Goal: Task Accomplishment & Management: Use online tool/utility

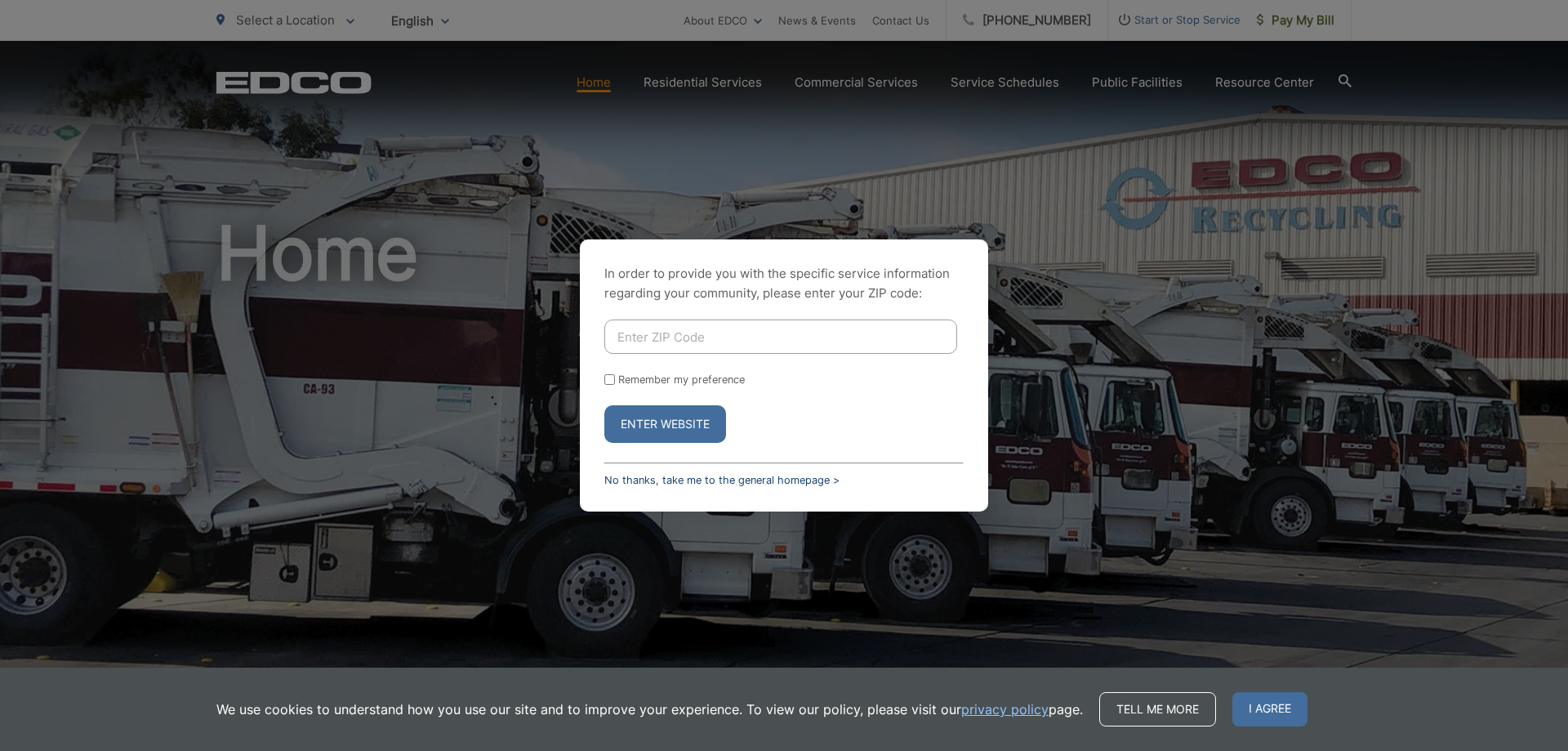
click at [723, 479] on link "No thanks, take me to the general homepage >" at bounding box center [722, 479] width 235 height 12
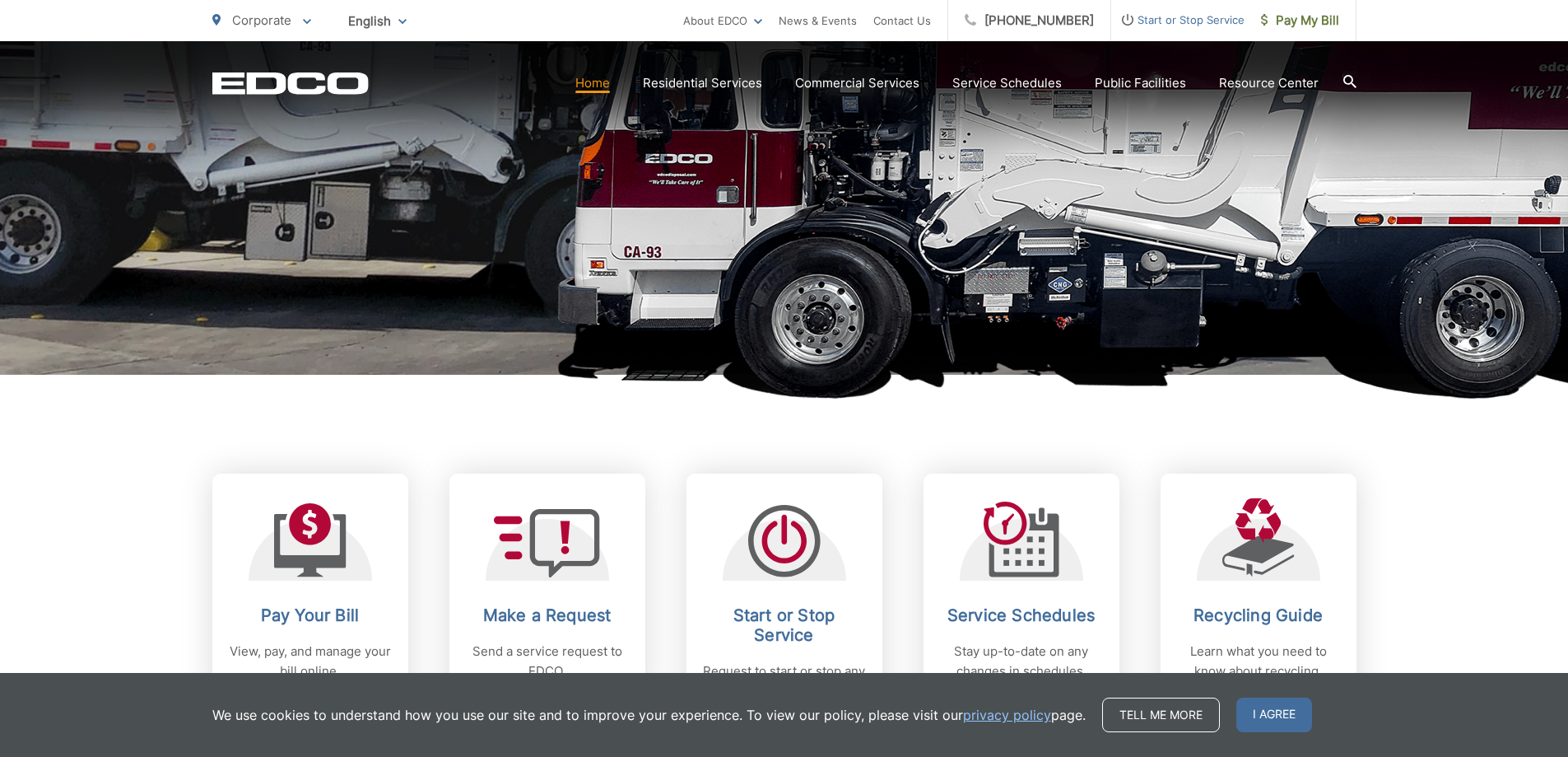
scroll to position [741, 0]
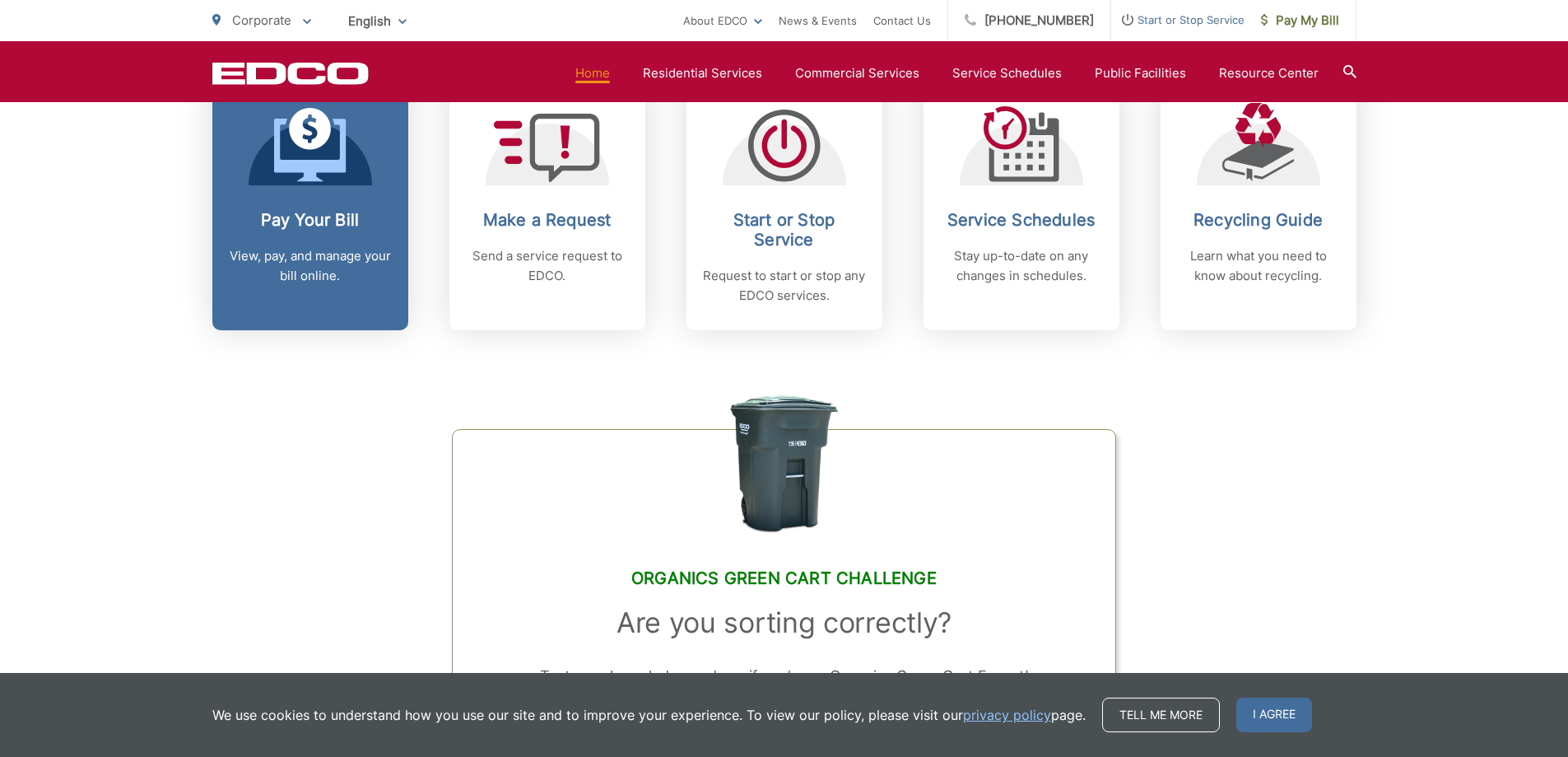
click at [325, 217] on h2 "Pay Your Bill" at bounding box center [310, 219] width 163 height 20
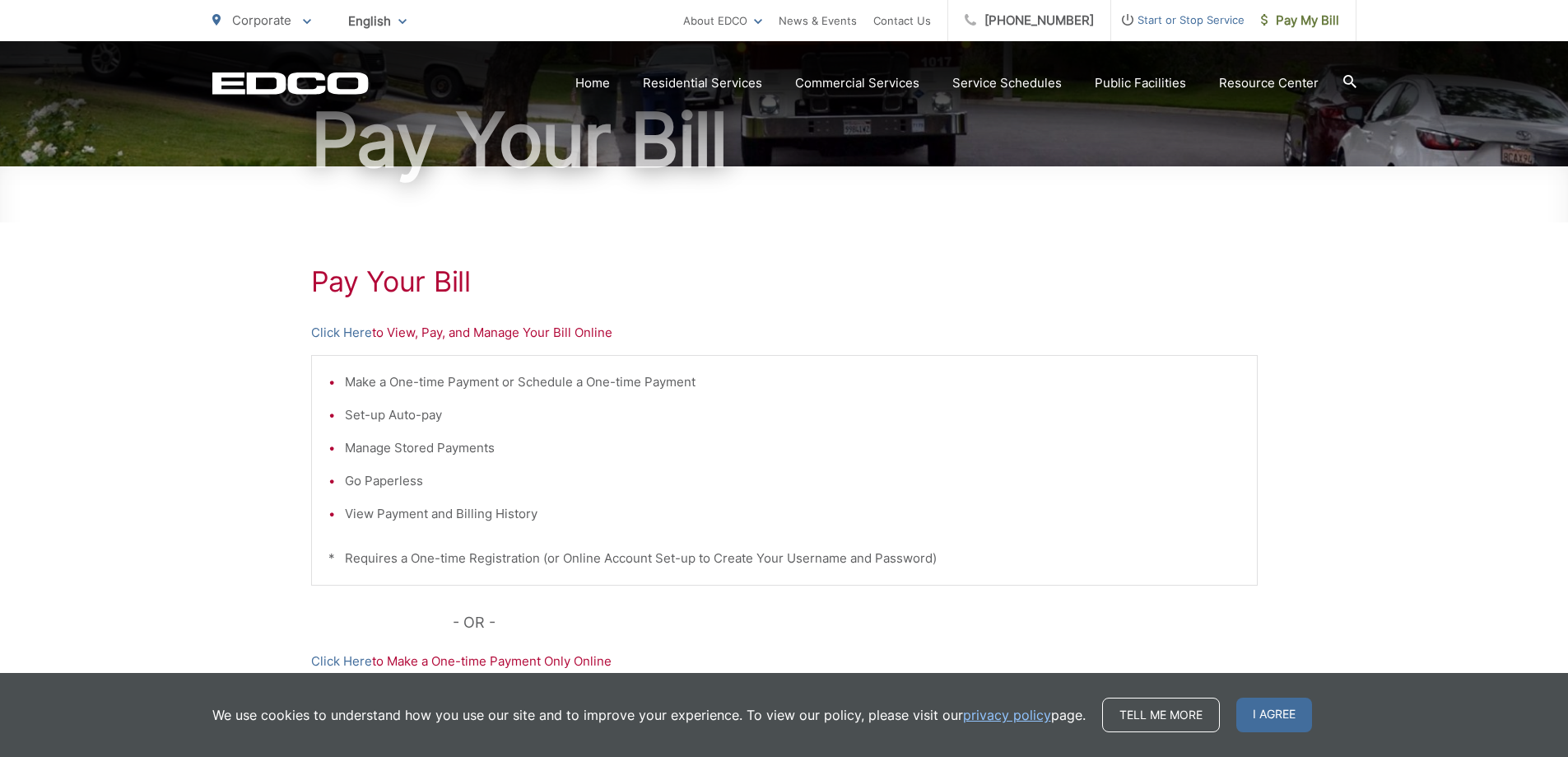
scroll to position [165, 0]
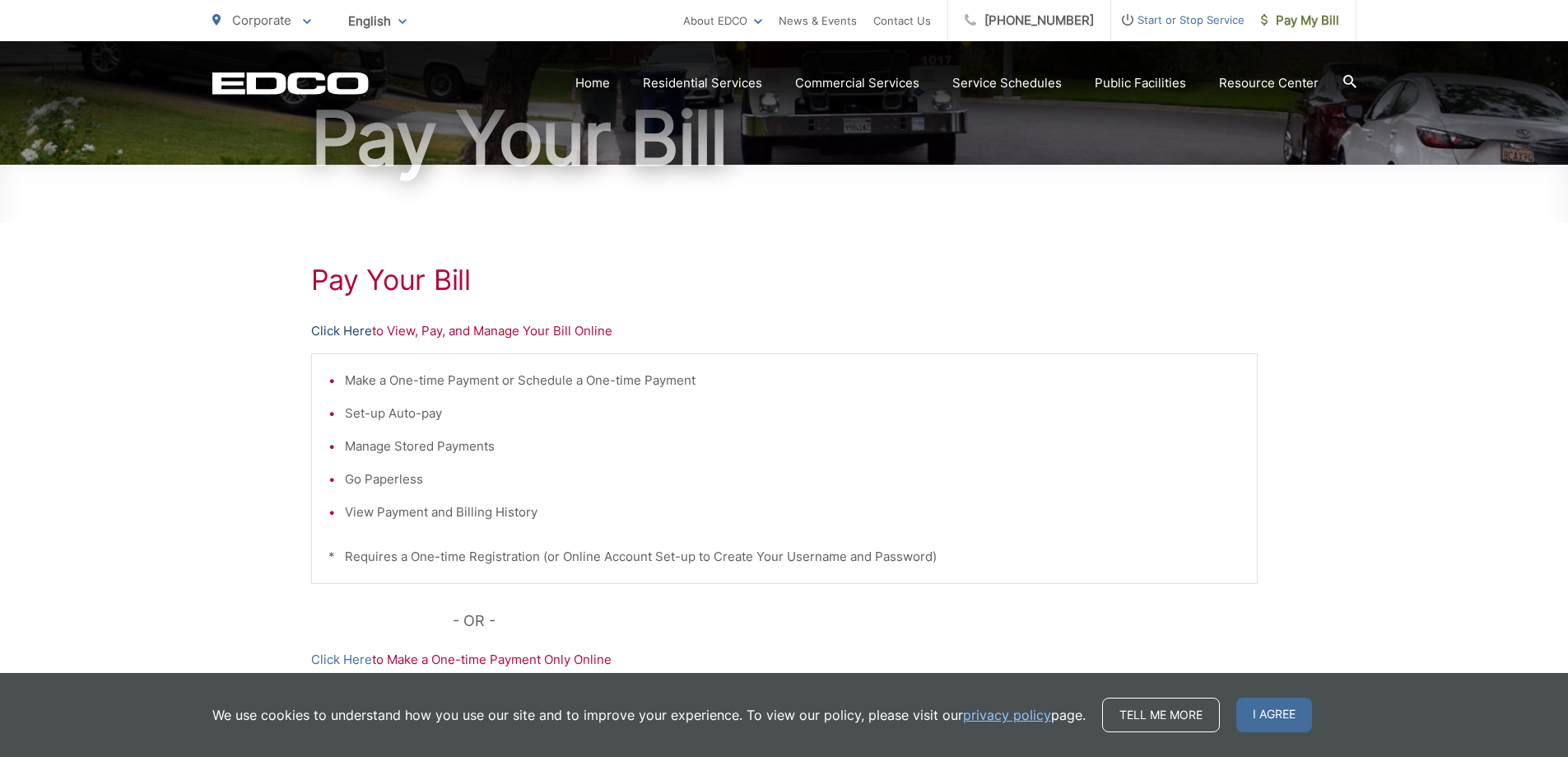
click at [354, 334] on link "Click Here" at bounding box center [342, 330] width 61 height 20
